Goal: Information Seeking & Learning: Learn about a topic

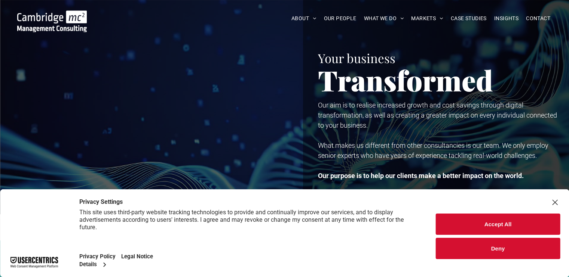
click at [518, 228] on button "Accept All" at bounding box center [497, 224] width 124 height 21
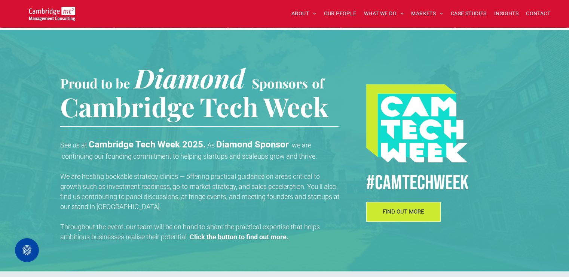
scroll to position [75, 0]
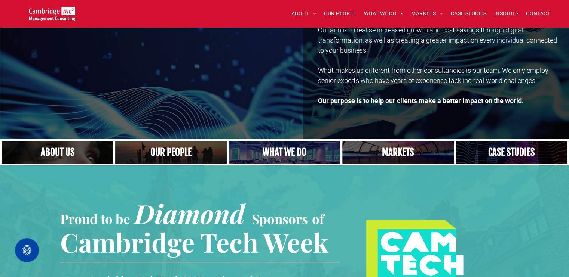
click at [79, 155] on link "Close up of woman's face, centered on her eyes" at bounding box center [58, 153] width 118 height 24
click at [505, 14] on span "INSIGHTS" at bounding box center [506, 14] width 24 height 12
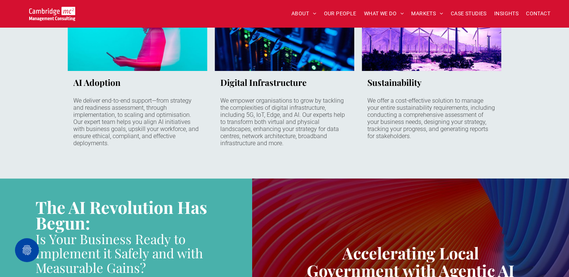
scroll to position [0, 0]
